Goal: Task Accomplishment & Management: Complete application form

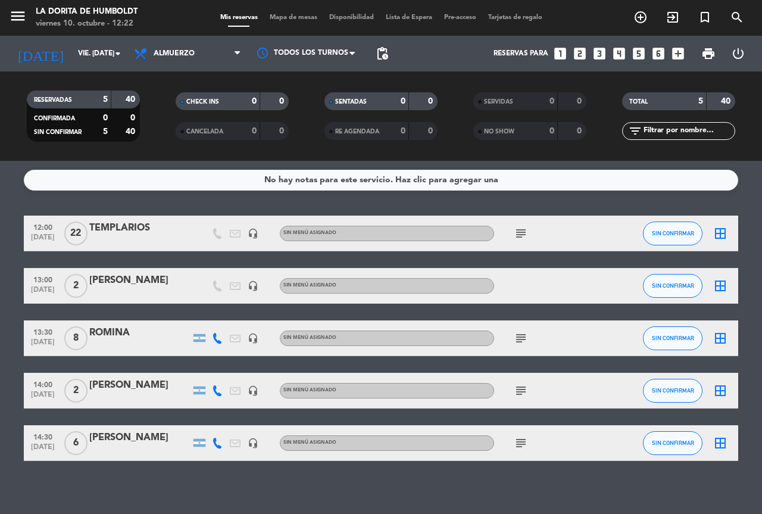
click at [587, 53] on icon "looks_two" at bounding box center [579, 53] width 15 height 15
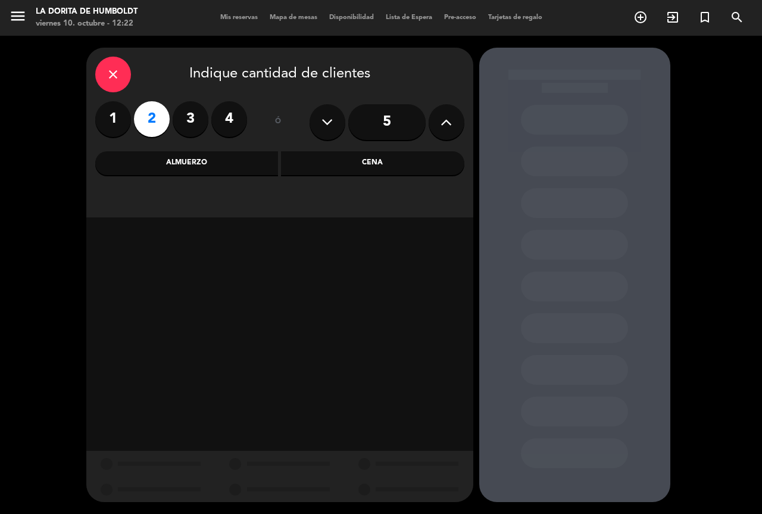
click at [257, 158] on div "Almuerzo" at bounding box center [186, 163] width 183 height 24
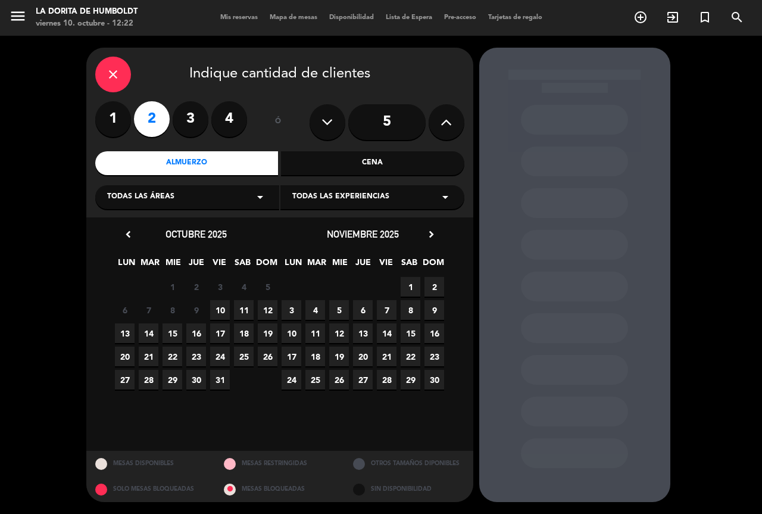
click at [223, 307] on span "10" at bounding box center [220, 310] width 20 height 20
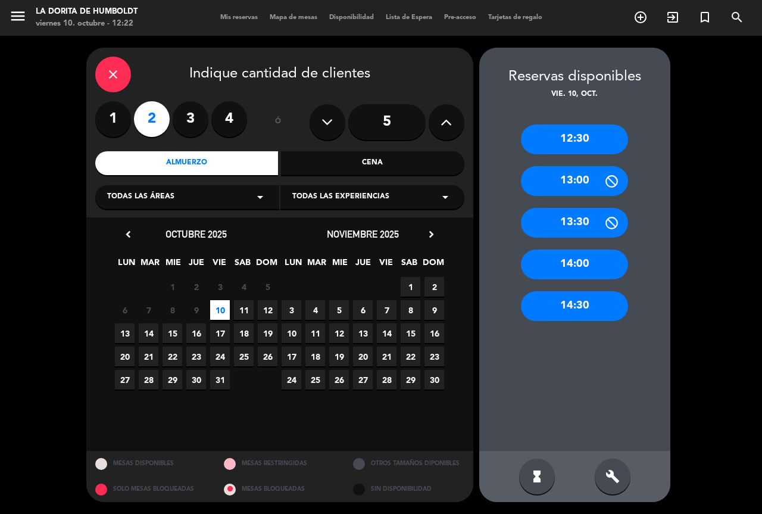
click at [552, 255] on div "14:00" at bounding box center [574, 265] width 107 height 30
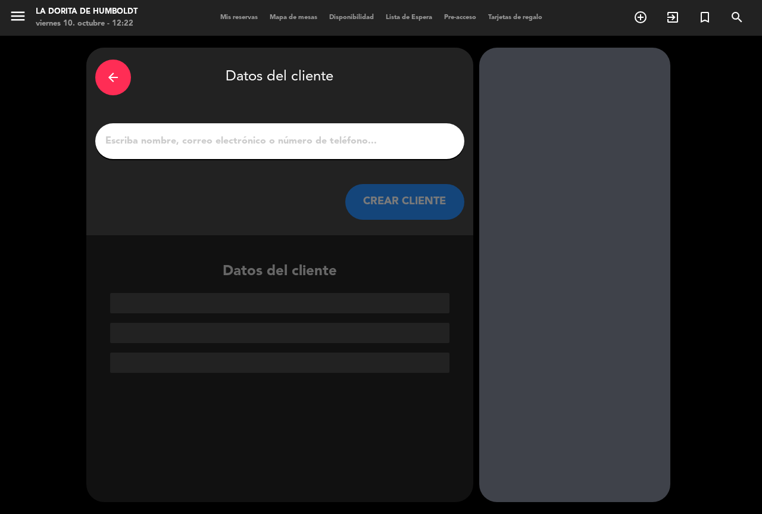
click at [210, 135] on input "1" at bounding box center [279, 141] width 351 height 17
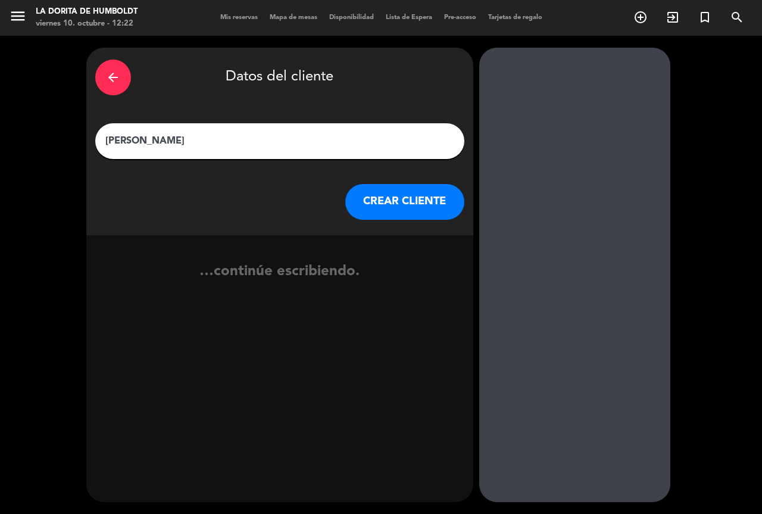
type input "[PERSON_NAME]"
click at [402, 204] on button "CREAR CLIENTE" at bounding box center [404, 202] width 119 height 36
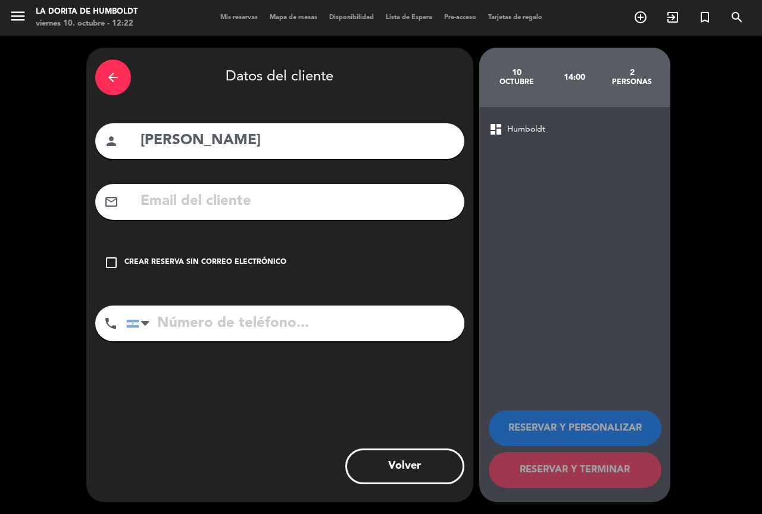
click at [155, 254] on div "check_box_outline_blank Crear reserva sin correo electrónico" at bounding box center [279, 263] width 369 height 36
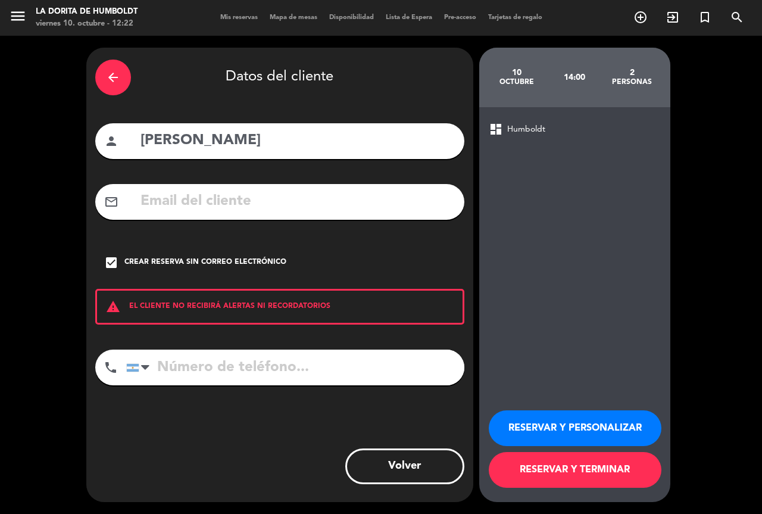
click at [537, 434] on button "RESERVAR Y PERSONALIZAR" at bounding box center [575, 428] width 173 height 36
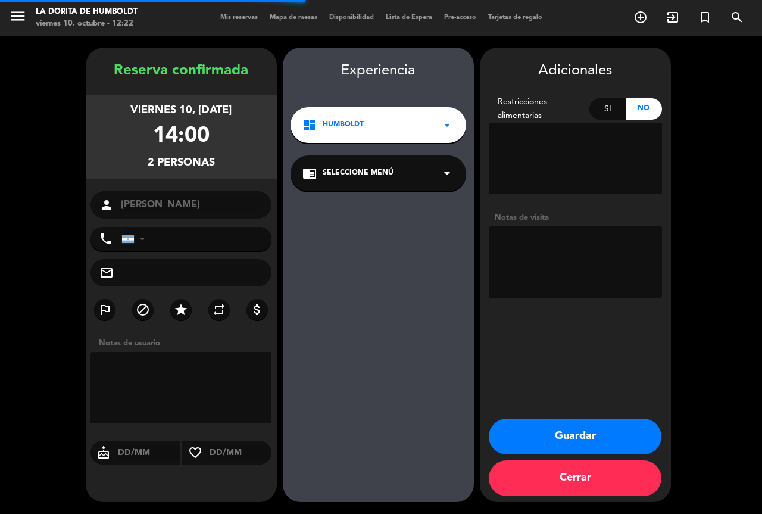
click at [553, 290] on textarea at bounding box center [575, 261] width 173 height 71
type textarea "AFUERA"
click at [566, 437] on button "Guardar" at bounding box center [575, 437] width 173 height 36
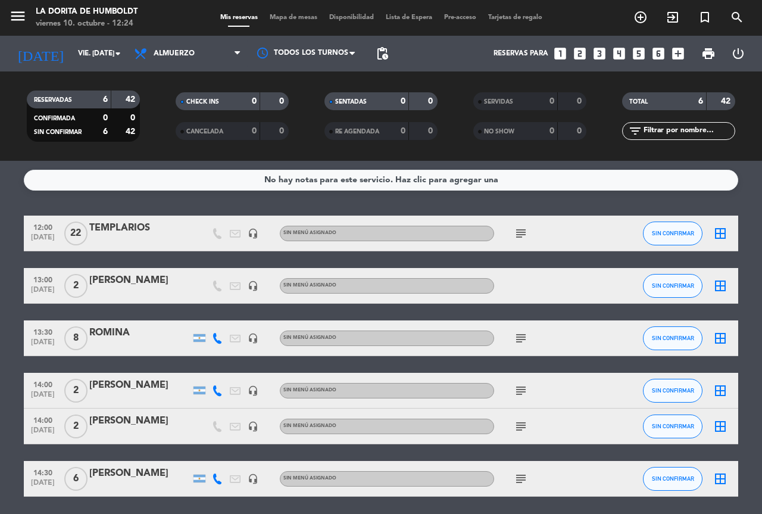
click at [712, 49] on span "print" at bounding box center [709, 53] width 14 height 14
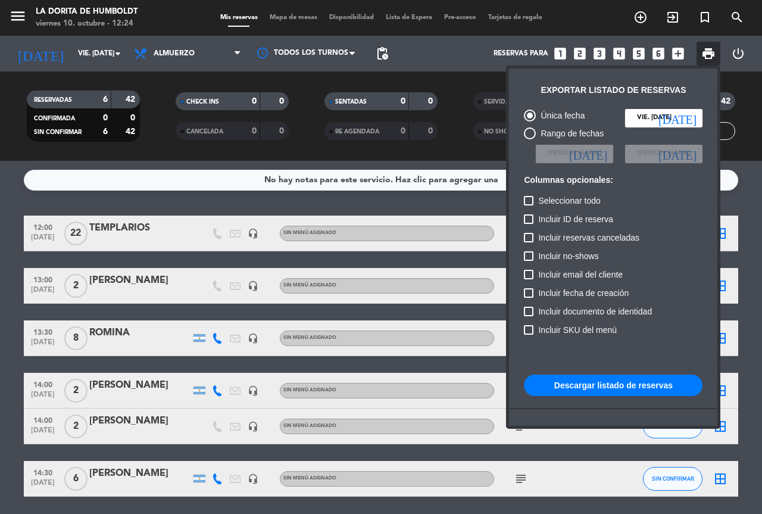
click at [602, 388] on button "Descargar listado de reservas" at bounding box center [613, 385] width 179 height 21
click at [612, 28] on div at bounding box center [381, 257] width 762 height 514
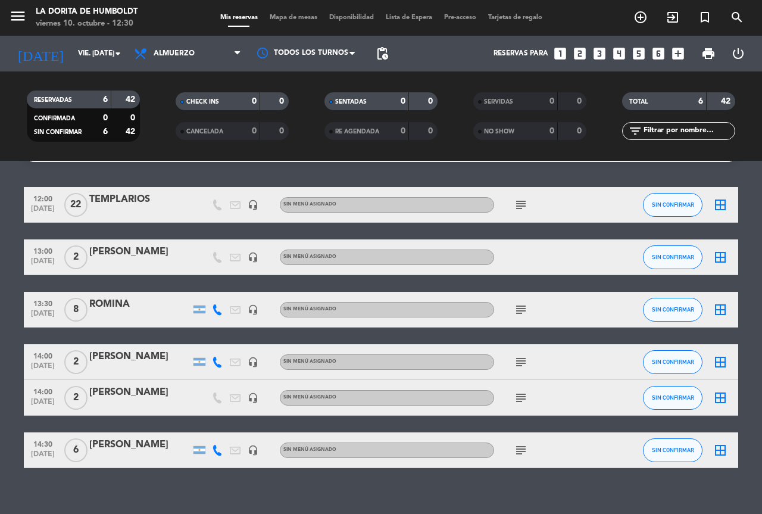
scroll to position [42, 0]
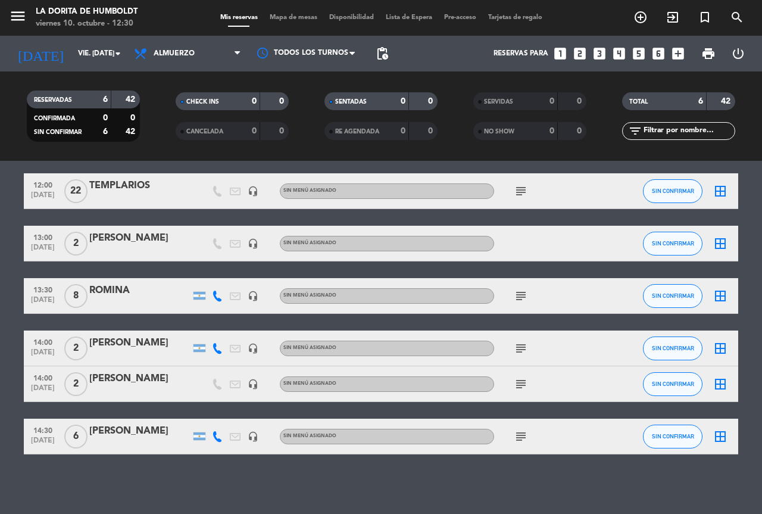
click at [591, 305] on div "subject" at bounding box center [547, 295] width 107 height 35
click at [523, 350] on icon "subject" at bounding box center [521, 348] width 14 height 14
click at [521, 384] on icon "subject" at bounding box center [521, 384] width 14 height 14
drag, startPoint x: 527, startPoint y: 444, endPoint x: 522, endPoint y: 437, distance: 8.8
click at [525, 444] on div "subject" at bounding box center [547, 436] width 107 height 35
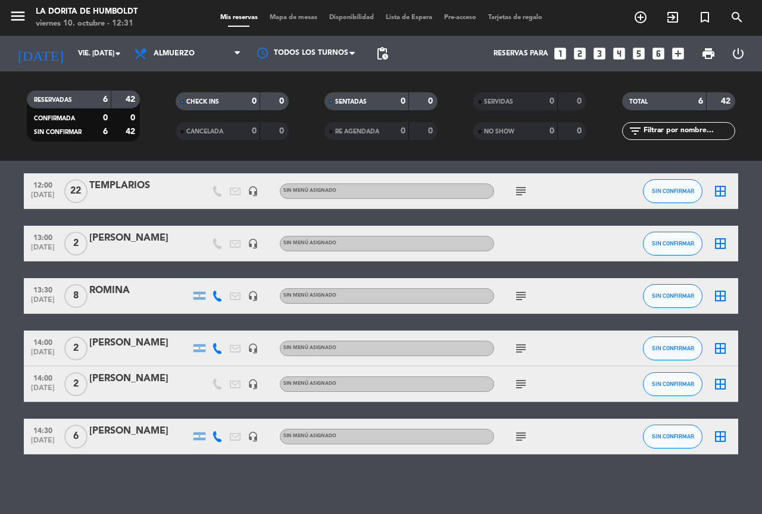
click at [522, 437] on icon "subject" at bounding box center [521, 436] width 14 height 14
click at [523, 351] on icon "subject" at bounding box center [521, 348] width 14 height 14
click at [524, 284] on div "subject" at bounding box center [547, 295] width 107 height 35
drag, startPoint x: 523, startPoint y: 287, endPoint x: 524, endPoint y: 293, distance: 6.0
click at [523, 288] on div "subject" at bounding box center [547, 295] width 107 height 35
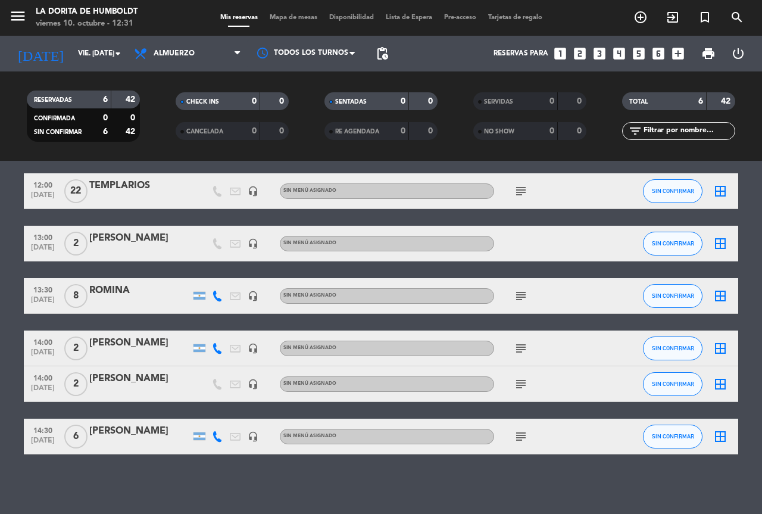
click at [524, 294] on icon "subject" at bounding box center [521, 296] width 14 height 14
drag, startPoint x: 519, startPoint y: 197, endPoint x: 558, endPoint y: 182, distance: 41.3
click at [558, 182] on div "subject" at bounding box center [547, 190] width 107 height 35
